Goal: Transaction & Acquisition: Book appointment/travel/reservation

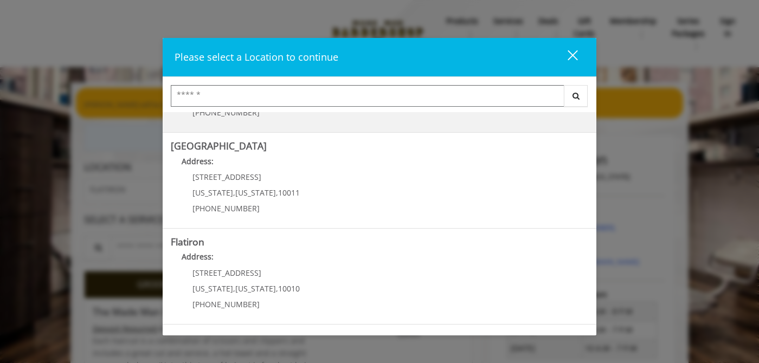
scroll to position [203, 0]
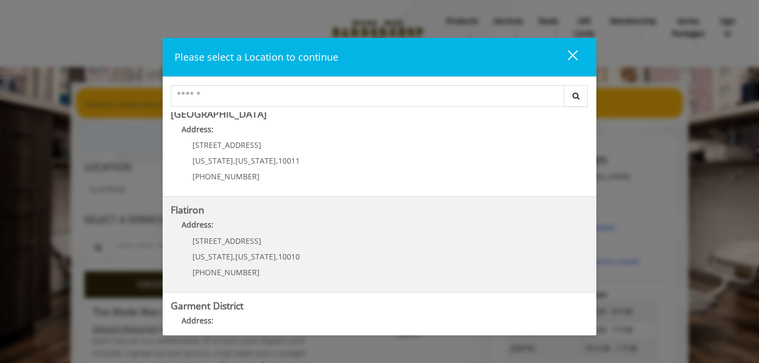
click at [436, 272] on "Flatiron Address: [STREET_ADDRESS][US_STATE][US_STATE] (917) 475-1765" at bounding box center [380, 244] width 418 height 79
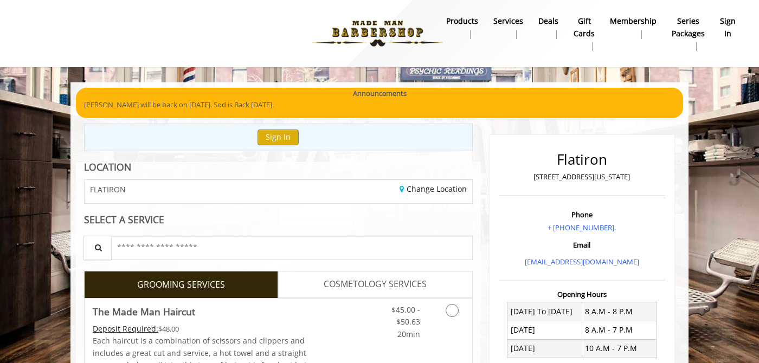
scroll to position [18, 0]
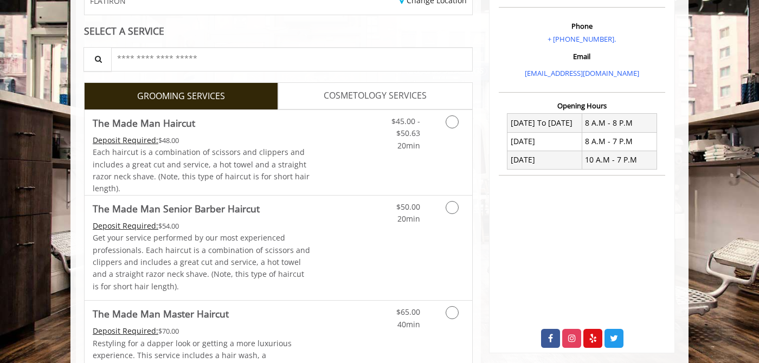
scroll to position [216, 0]
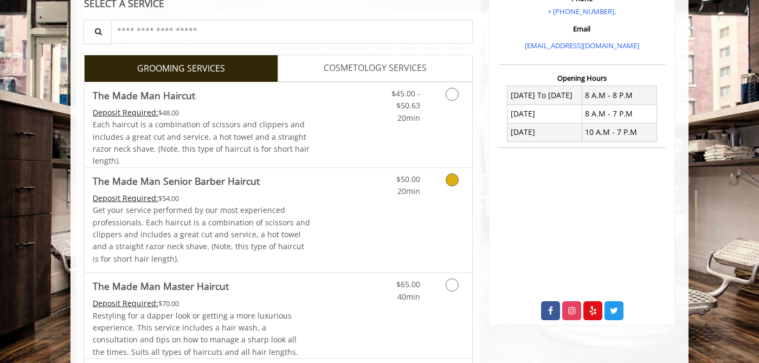
click at [427, 186] on div "$50.00 20min" at bounding box center [397, 183] width 61 height 30
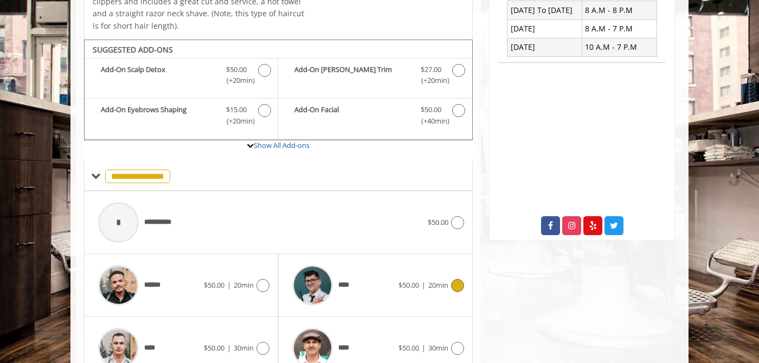
scroll to position [341, 0]
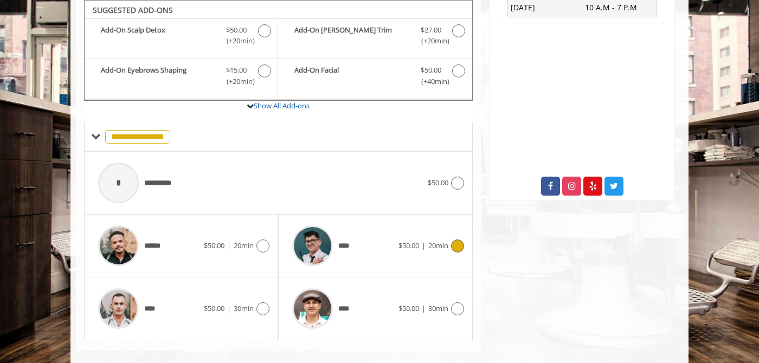
click at [362, 233] on div "****" at bounding box center [342, 246] width 111 height 52
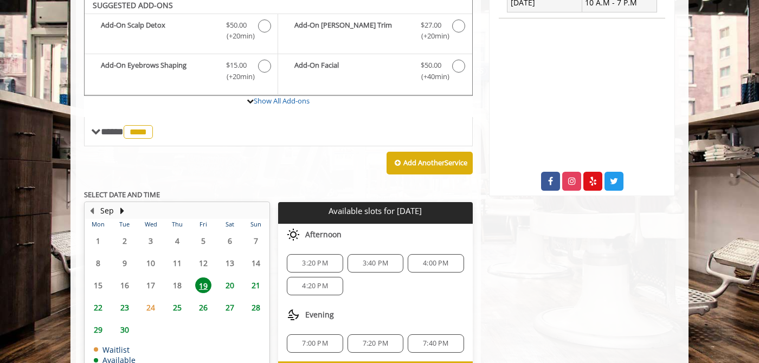
scroll to position [342, 0]
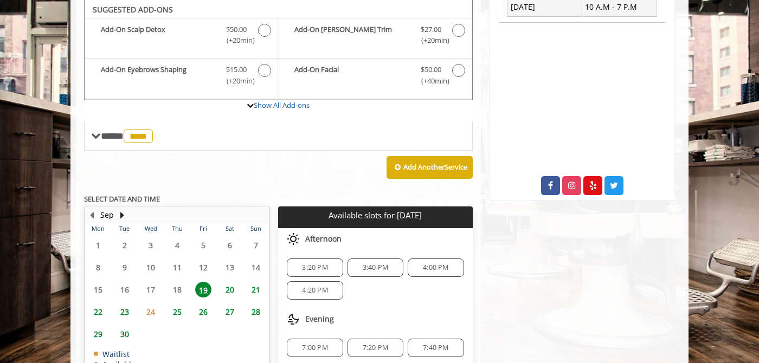
click at [361, 270] on span "3:40 PM" at bounding box center [375, 268] width 46 height 9
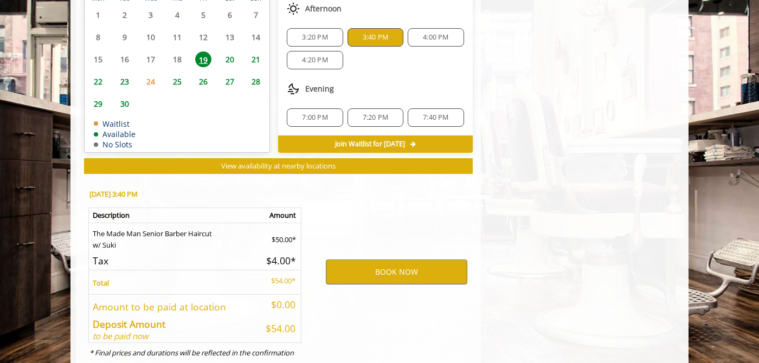
scroll to position [611, 0]
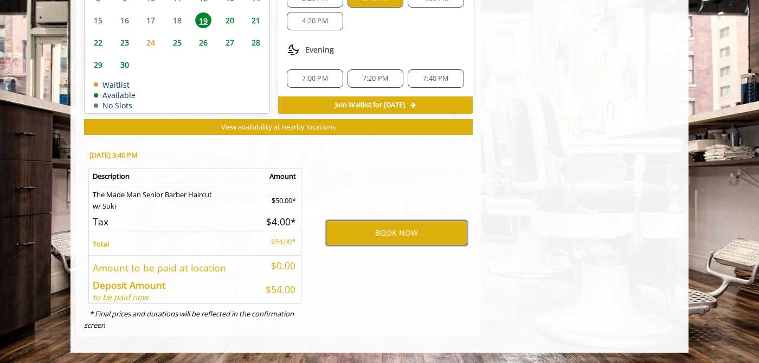
click at [408, 239] on button "BOOK NOW" at bounding box center [397, 233] width 142 height 25
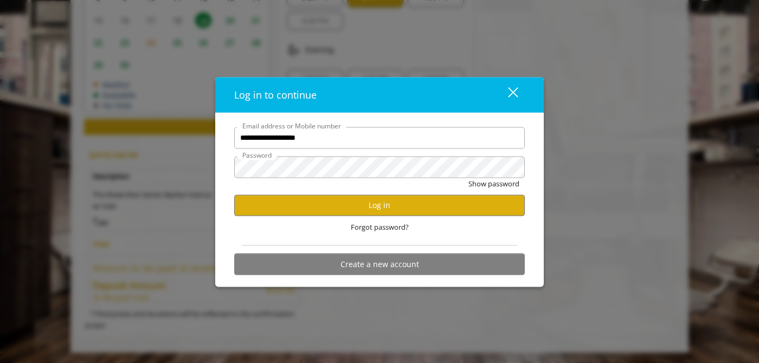
type input "**********"
click at [469, 178] on button "Show password" at bounding box center [494, 183] width 51 height 11
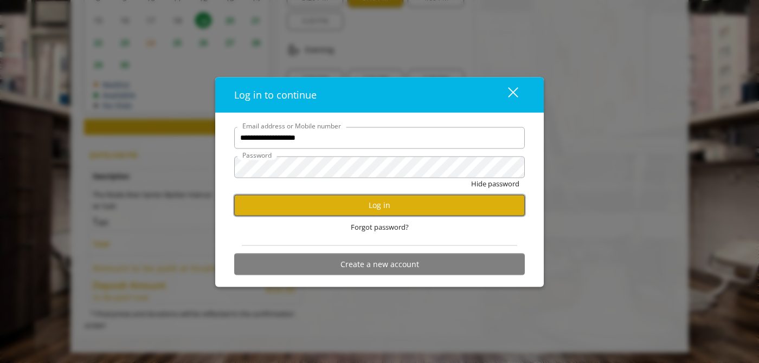
click at [403, 211] on button "Log in" at bounding box center [379, 205] width 291 height 21
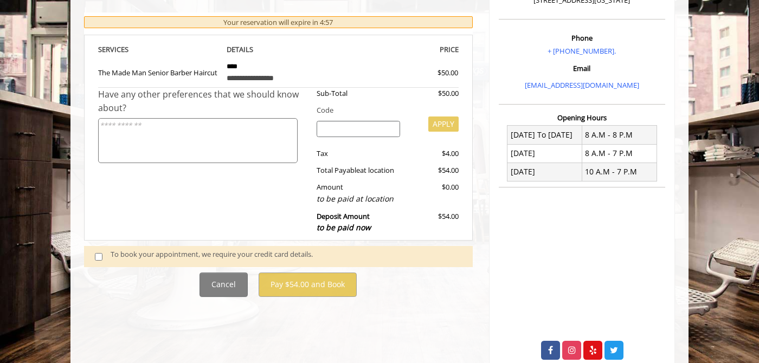
scroll to position [206, 0]
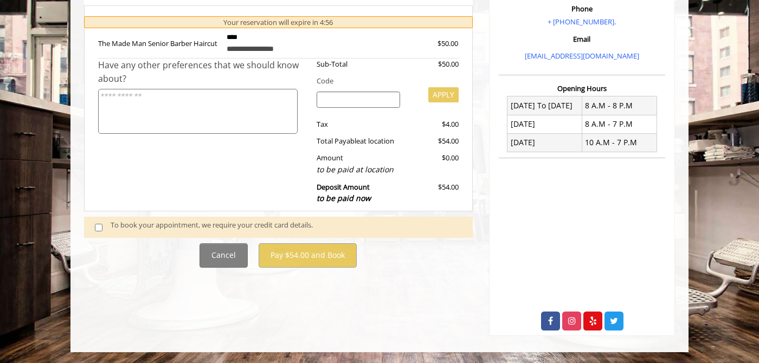
click at [201, 221] on div "To book your appointment, we require your credit card details." at bounding box center [286, 227] width 351 height 15
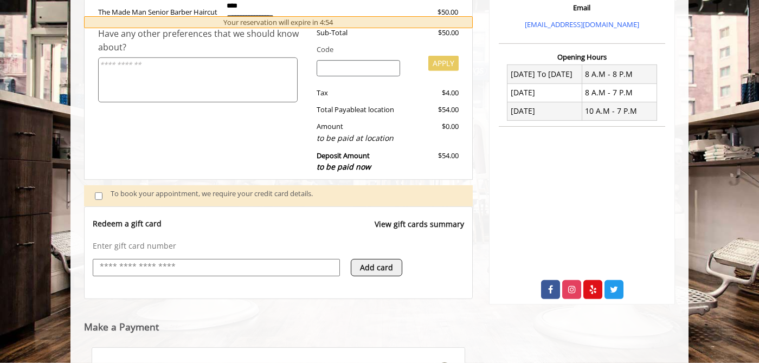
click at [193, 270] on input "text" at bounding box center [216, 267] width 235 height 13
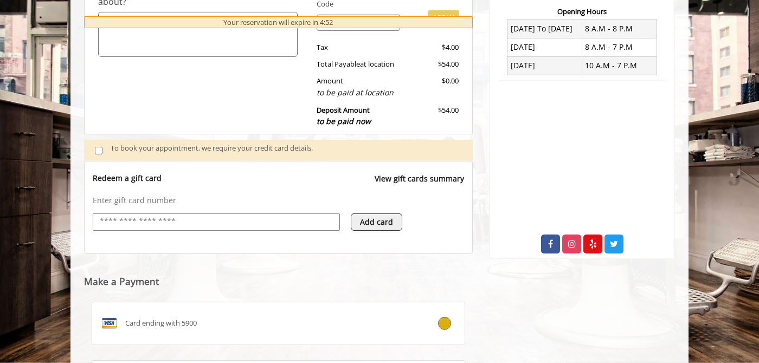
scroll to position [392, 0]
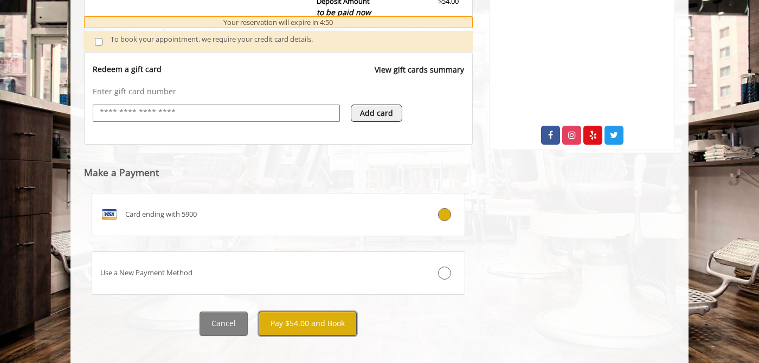
click at [328, 316] on button "Pay $54.00 and Book" at bounding box center [308, 324] width 98 height 24
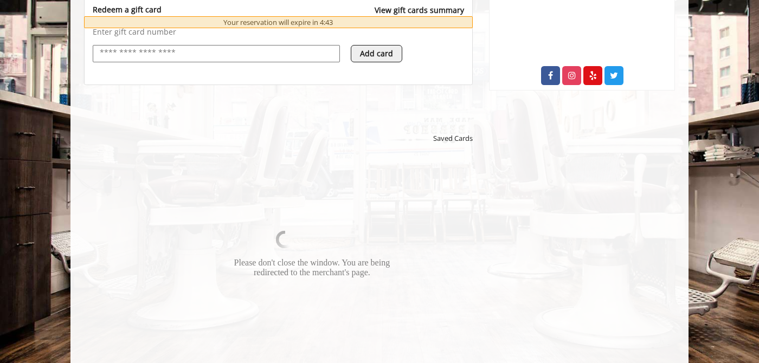
scroll to position [470, 0]
